Goal: Information Seeking & Learning: Learn about a topic

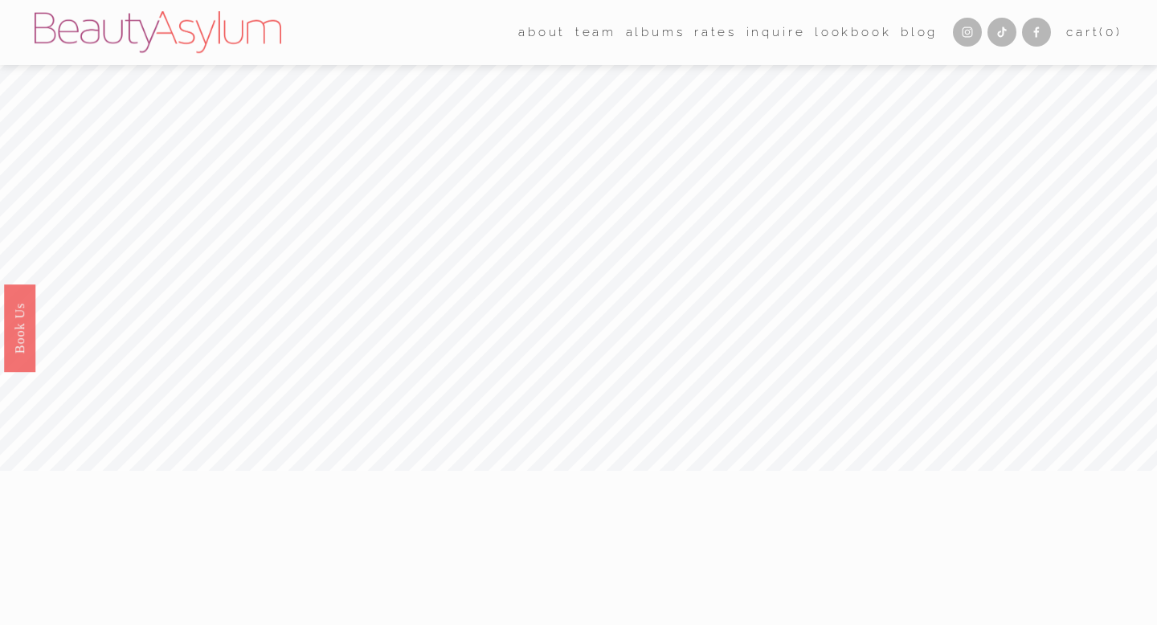
click at [700, 43] on link "Rates" at bounding box center [715, 32] width 43 height 25
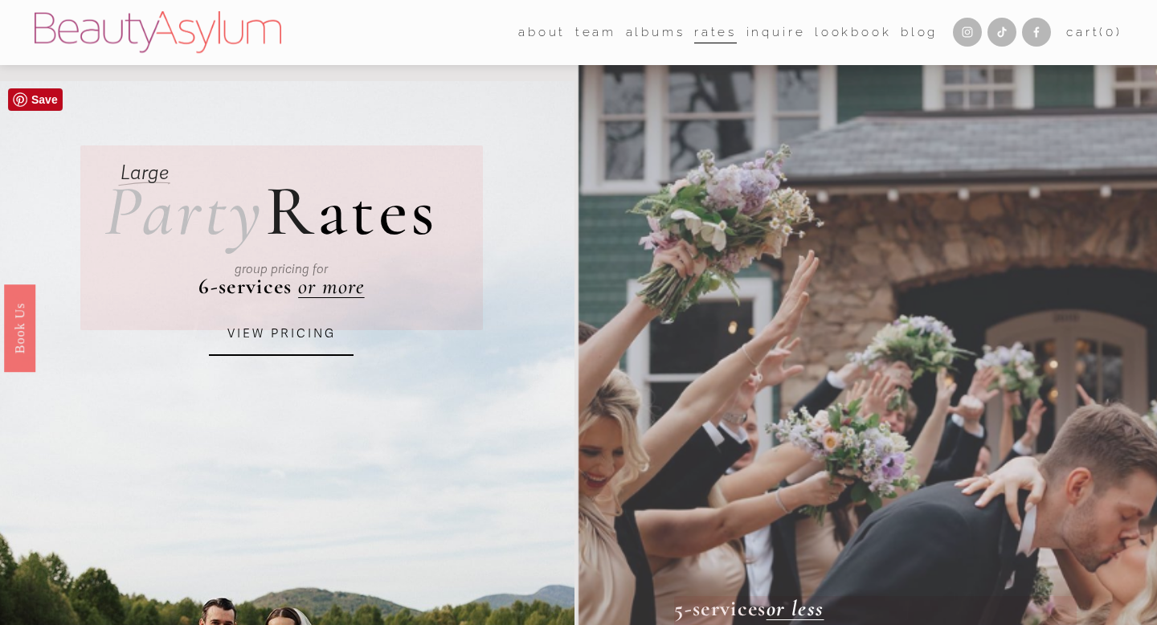
click at [284, 338] on link "VIEW PRICING" at bounding box center [281, 334] width 145 height 43
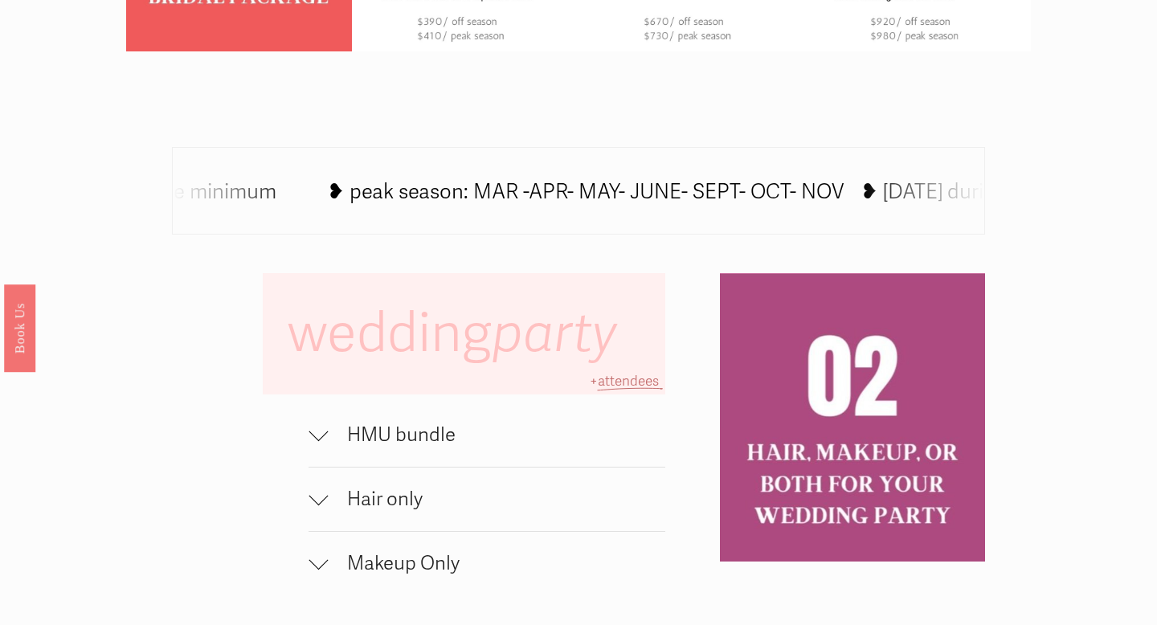
scroll to position [886, 0]
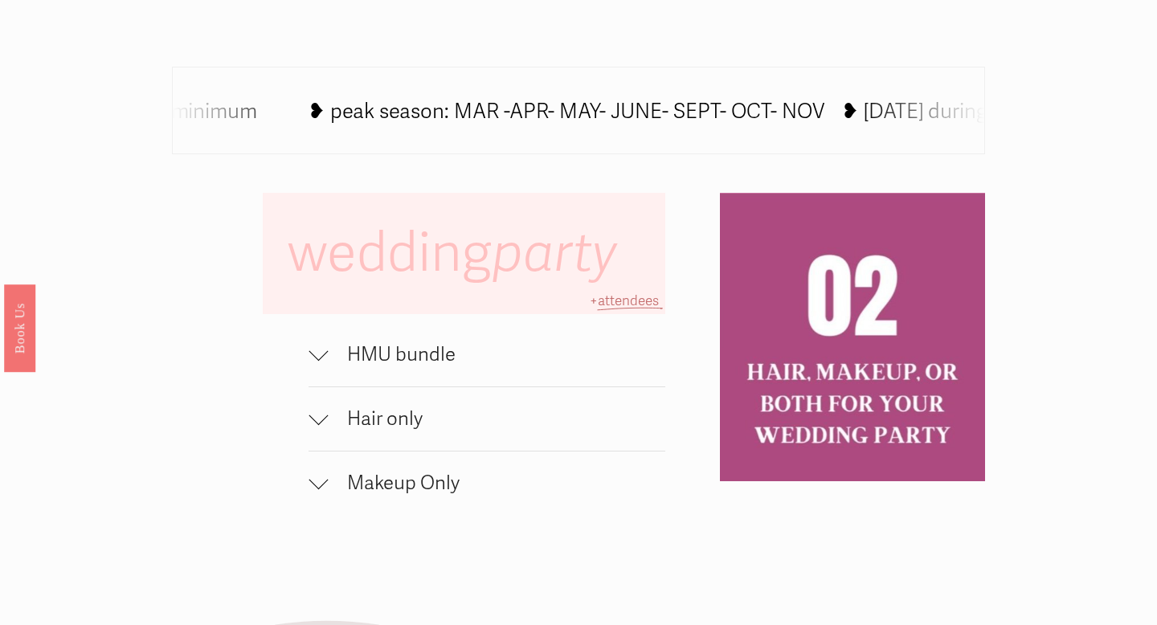
click at [328, 358] on span "HMU bundle" at bounding box center [497, 354] width 338 height 23
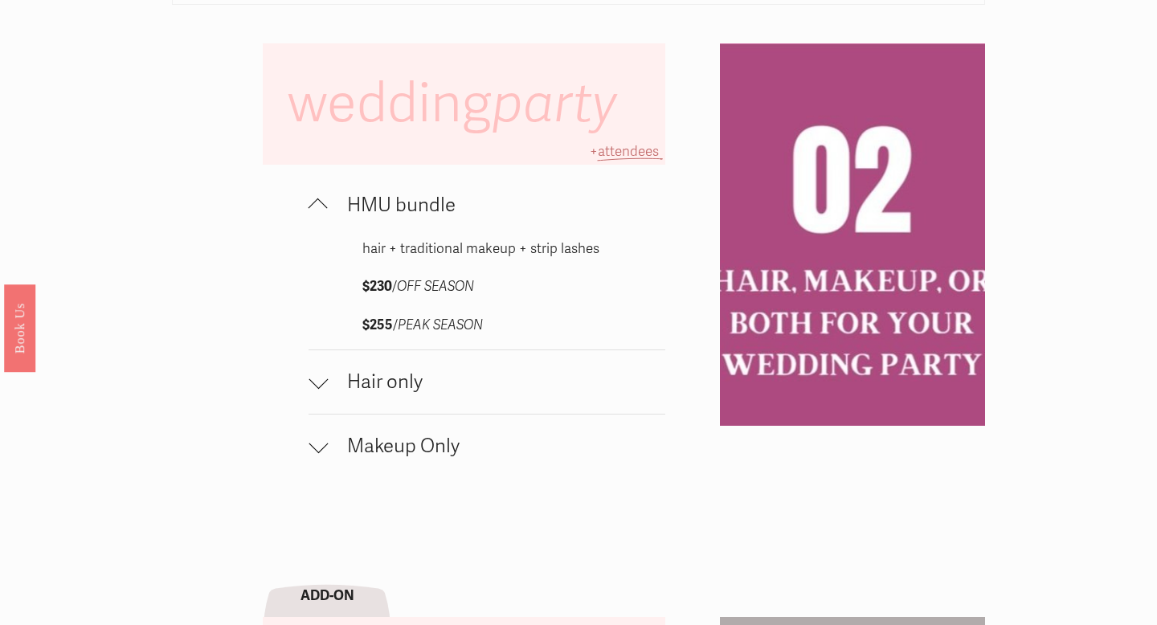
scroll to position [1489, 0]
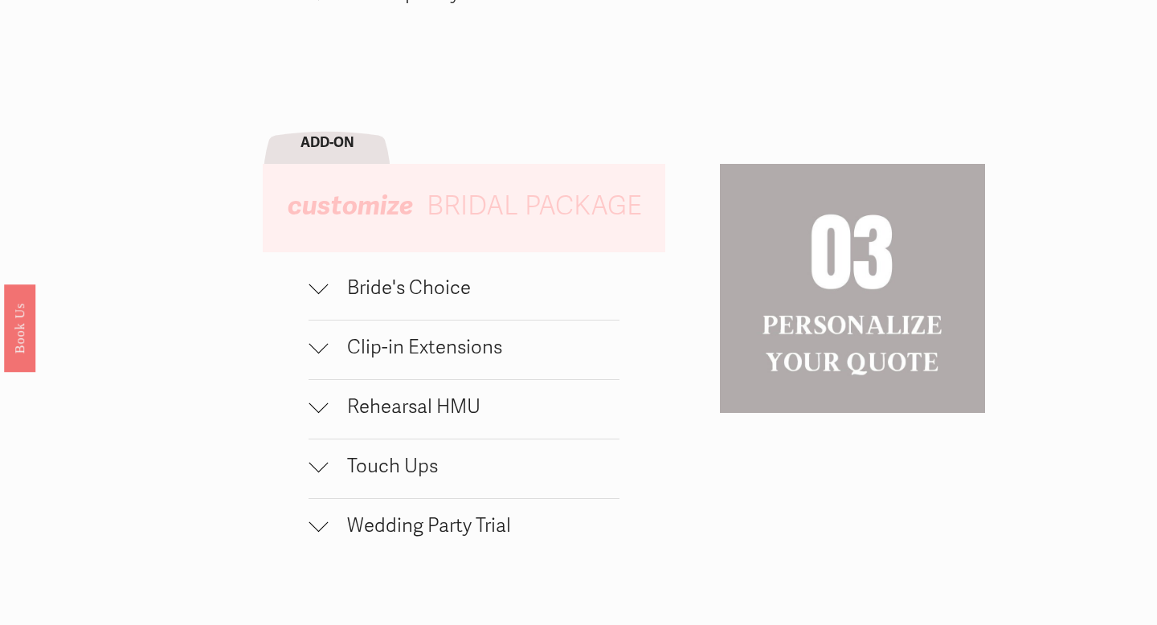
click at [341, 289] on span "Bride's Choice" at bounding box center [474, 287] width 292 height 23
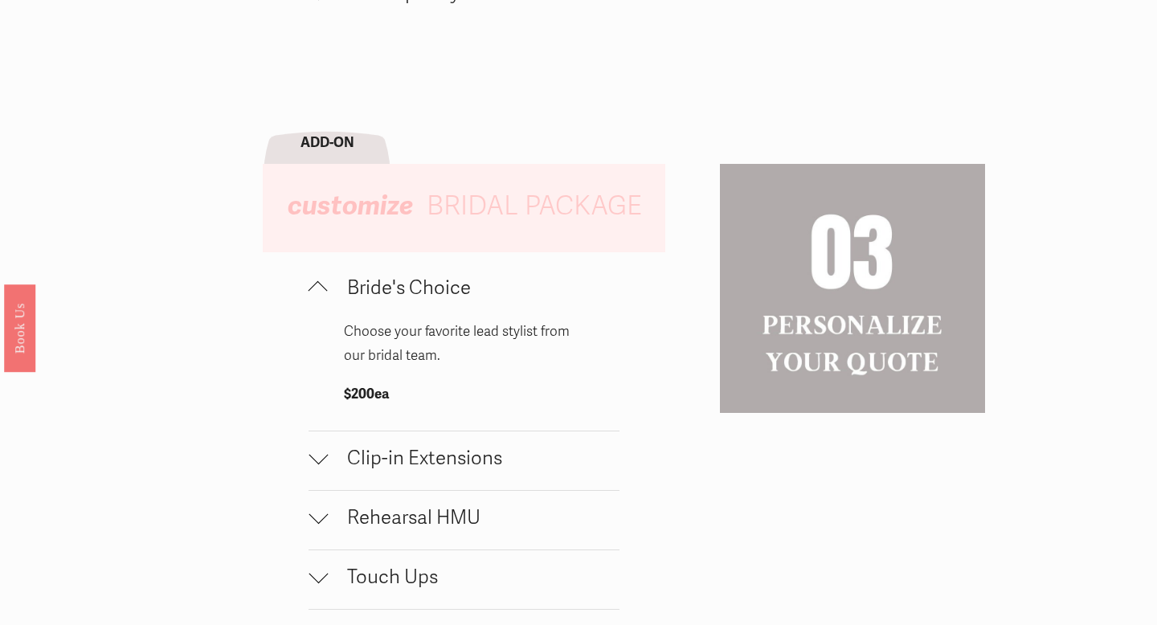
click at [316, 284] on div at bounding box center [318, 287] width 19 height 19
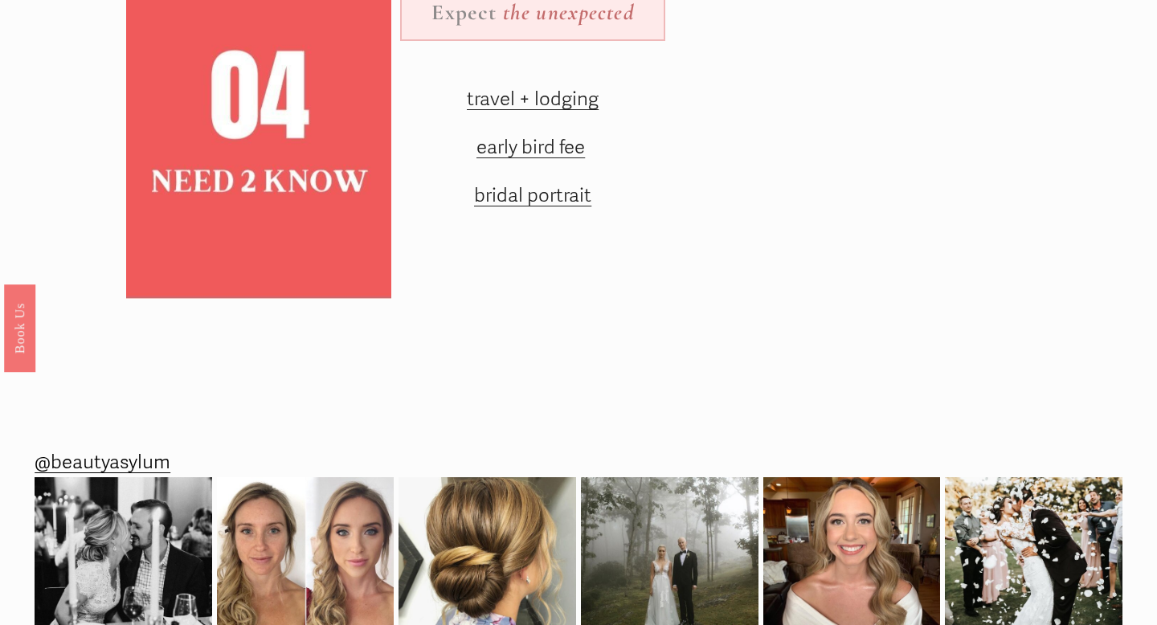
scroll to position [2156, 0]
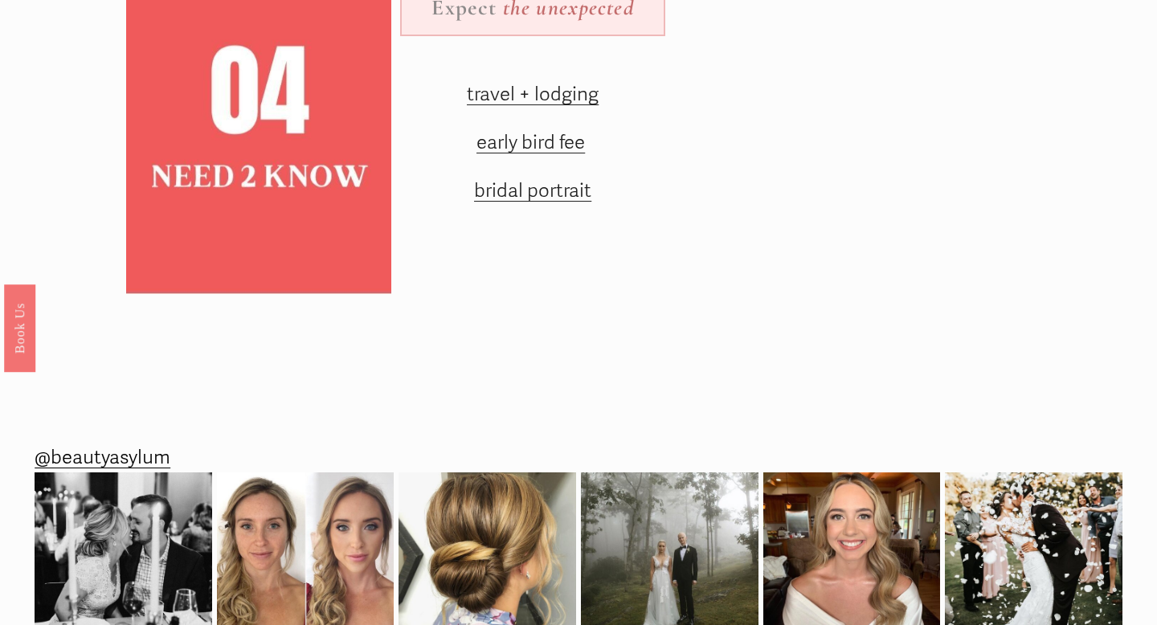
click at [534, 95] on span "travel + lodging" at bounding box center [533, 94] width 132 height 23
click at [538, 142] on span "early bird fee" at bounding box center [531, 142] width 108 height 23
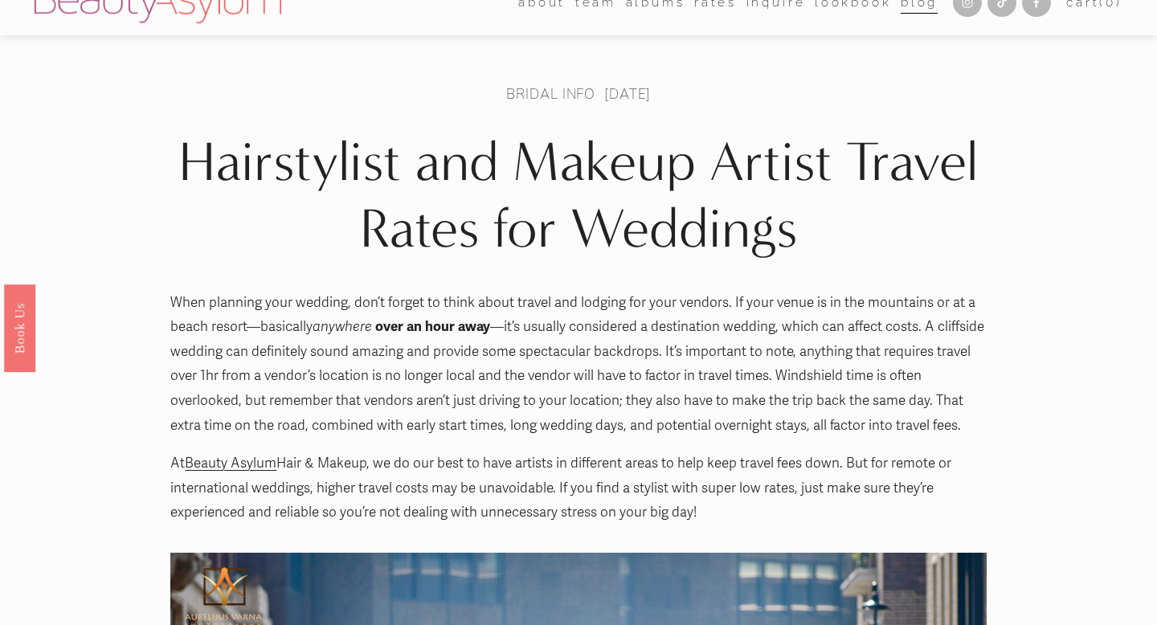
scroll to position [63, 0]
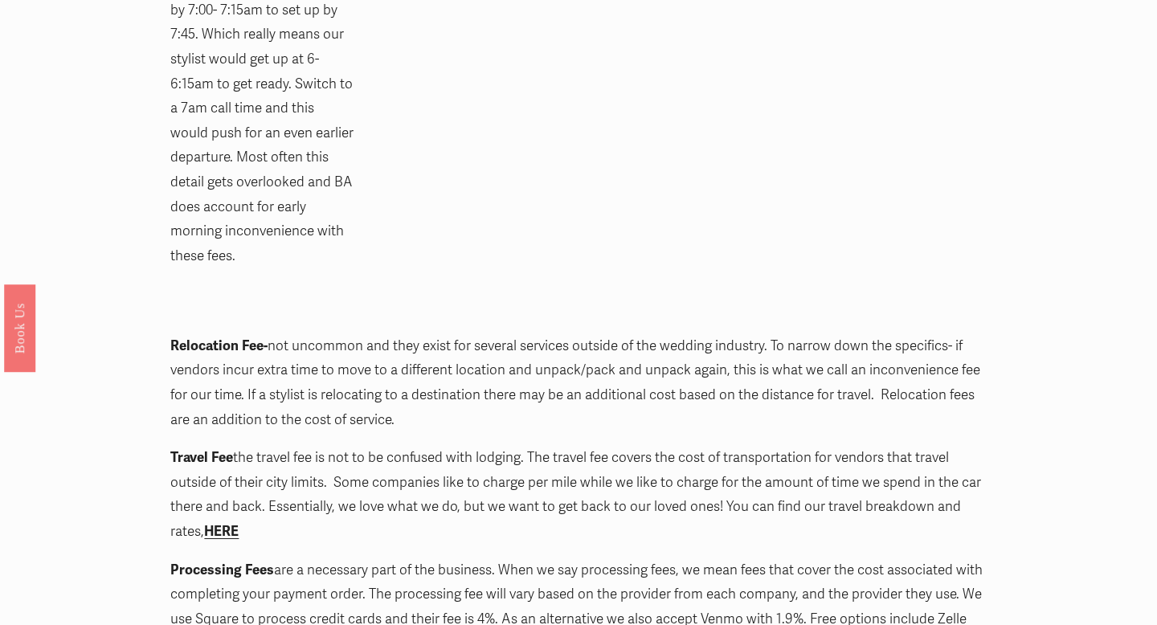
scroll to position [2090, 0]
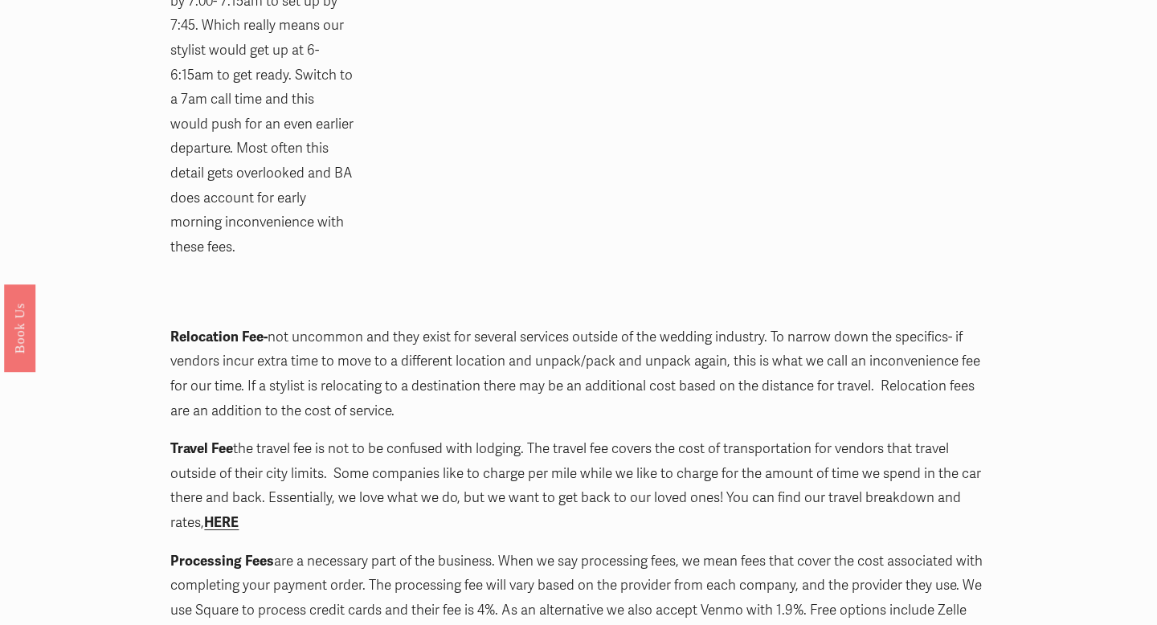
click at [228, 514] on strong "HERE" at bounding box center [221, 522] width 35 height 17
